Goal: Task Accomplishment & Management: Manage account settings

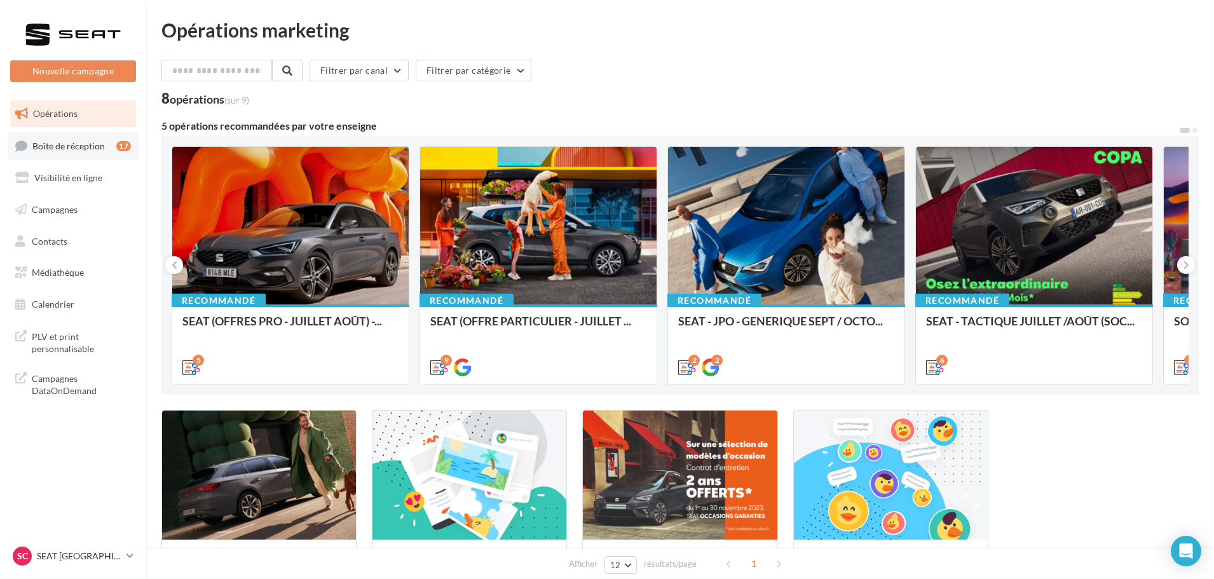
click at [90, 142] on span "Boîte de réception" at bounding box center [68, 145] width 72 height 11
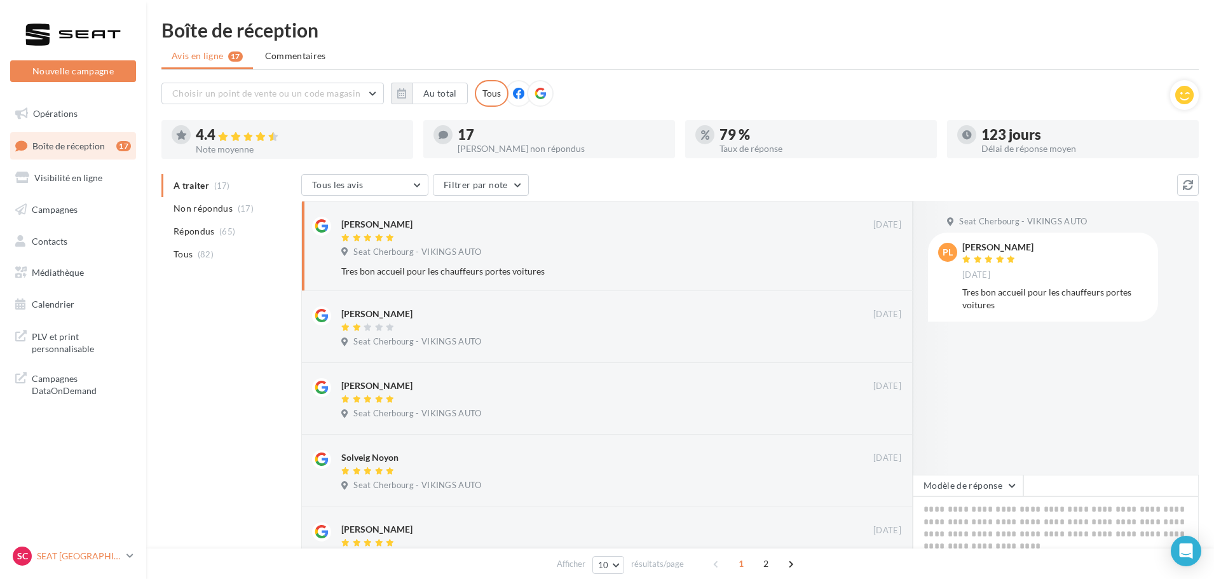
click at [102, 555] on p "SEAT [GEOGRAPHIC_DATA]" at bounding box center [79, 556] width 85 height 13
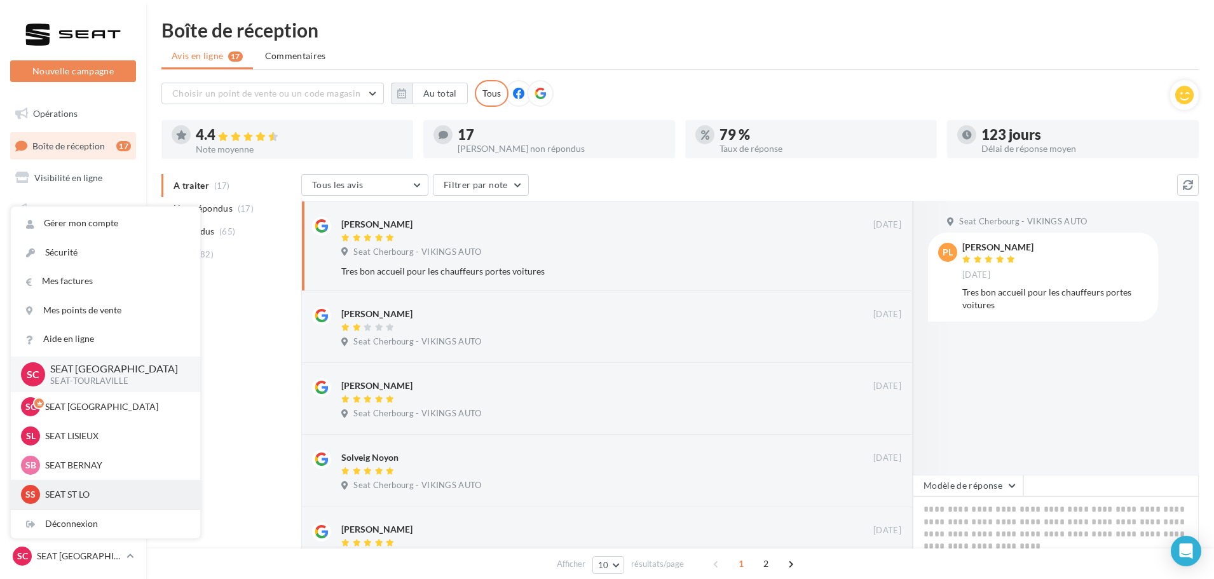
click at [101, 501] on p "SEAT ST LO" at bounding box center [115, 494] width 140 height 13
